Goal: Find specific page/section: Find specific page/section

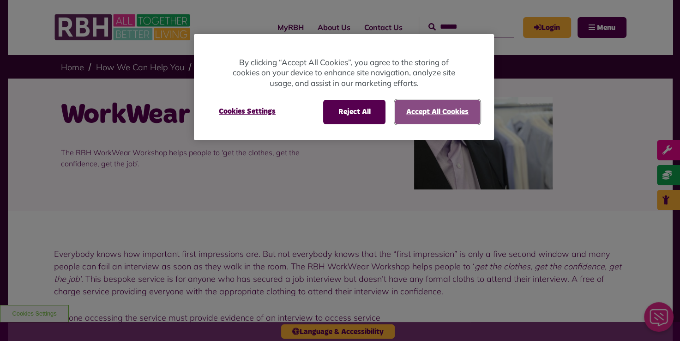
click at [420, 116] on button "Accept All Cookies" at bounding box center [437, 112] width 85 height 24
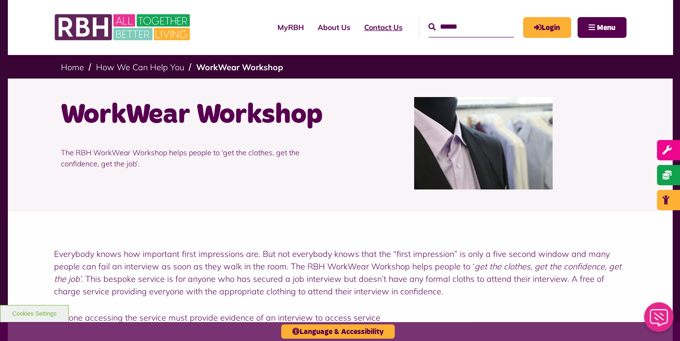
click at [371, 25] on link "Contact Us" at bounding box center [383, 27] width 52 height 25
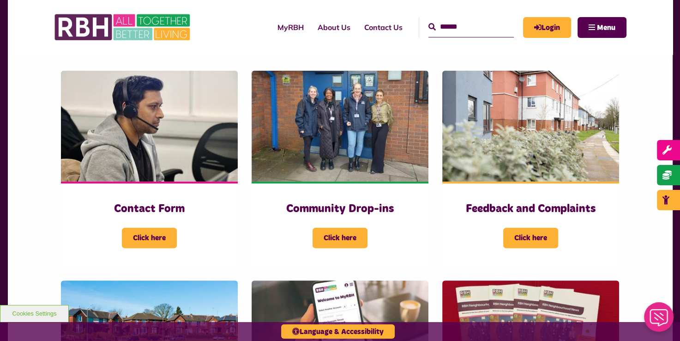
scroll to position [203, 0]
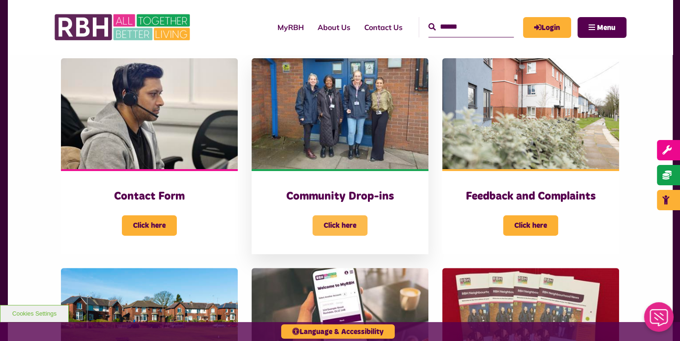
click at [338, 224] on span "Click here" at bounding box center [339, 225] width 55 height 20
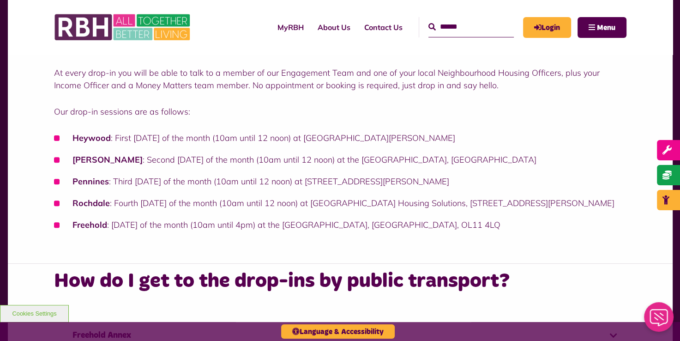
scroll to position [345, 0]
